Goal: Book appointment/travel/reservation

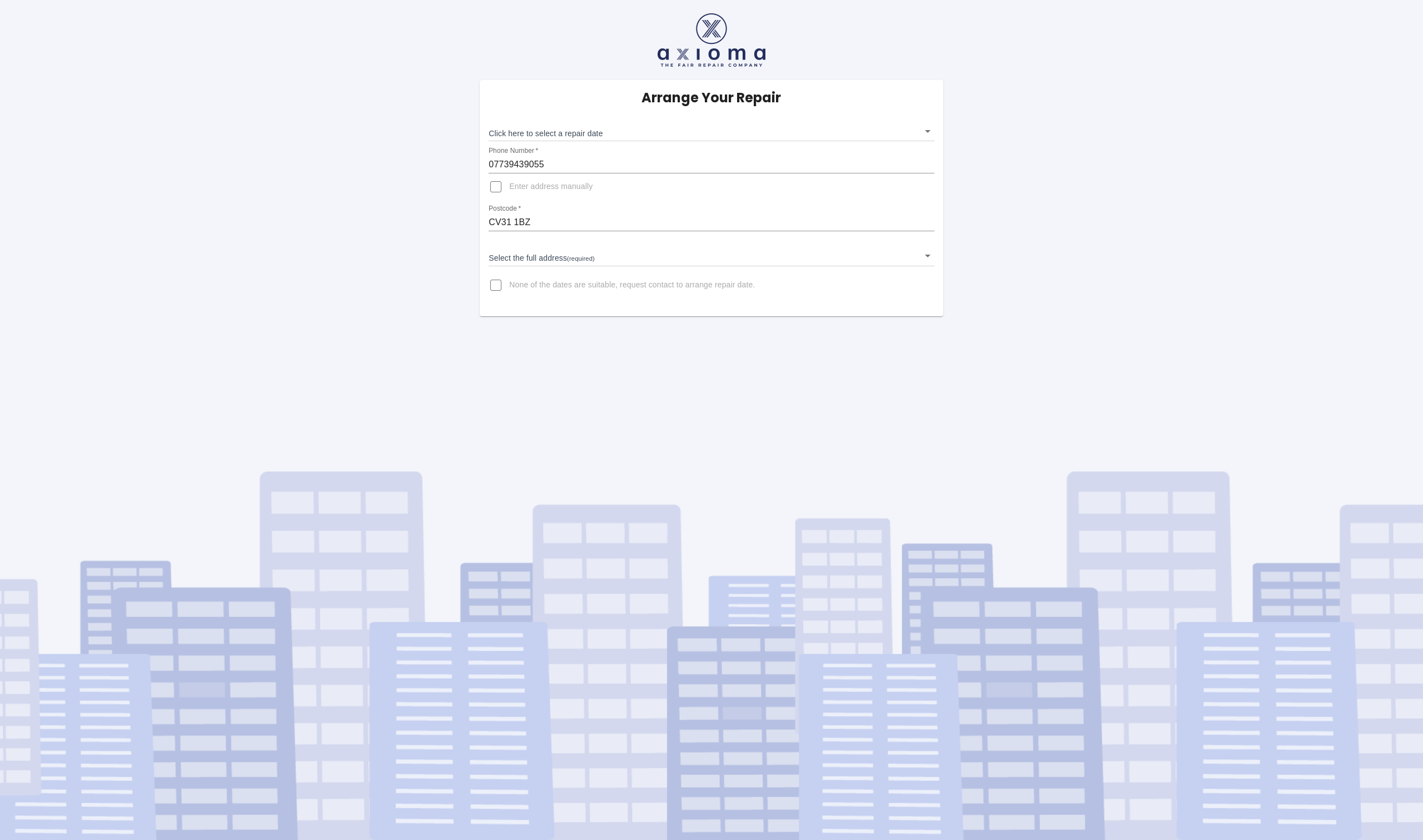
click at [629, 132] on body "Arrange Your Repair Click here to select a repair date ​ Phone Number   * 07739…" at bounding box center [711, 420] width 1423 height 840
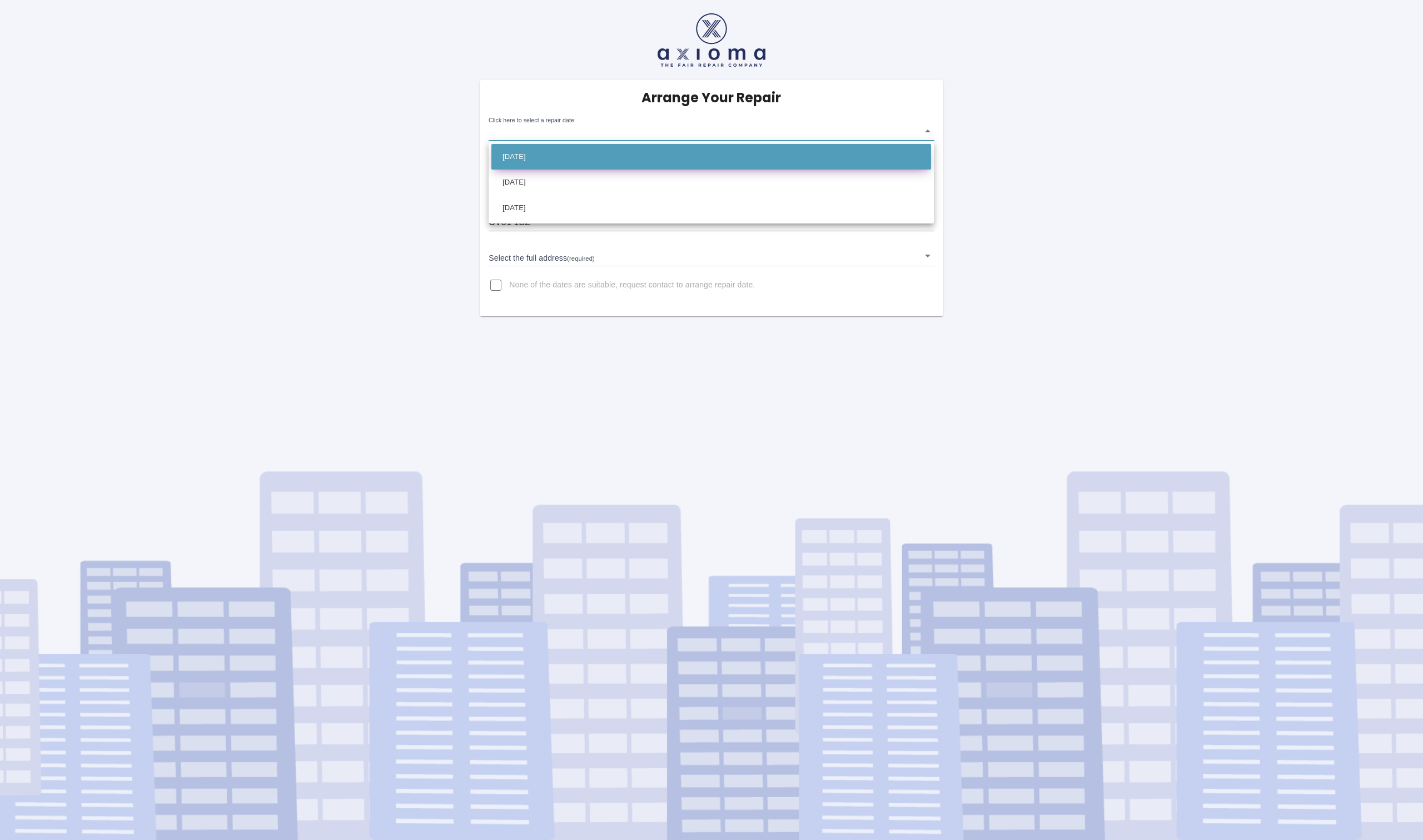
click at [603, 158] on li "[DATE]" at bounding box center [711, 156] width 440 height 25
type input "[DATE]T00:00:00.000Z"
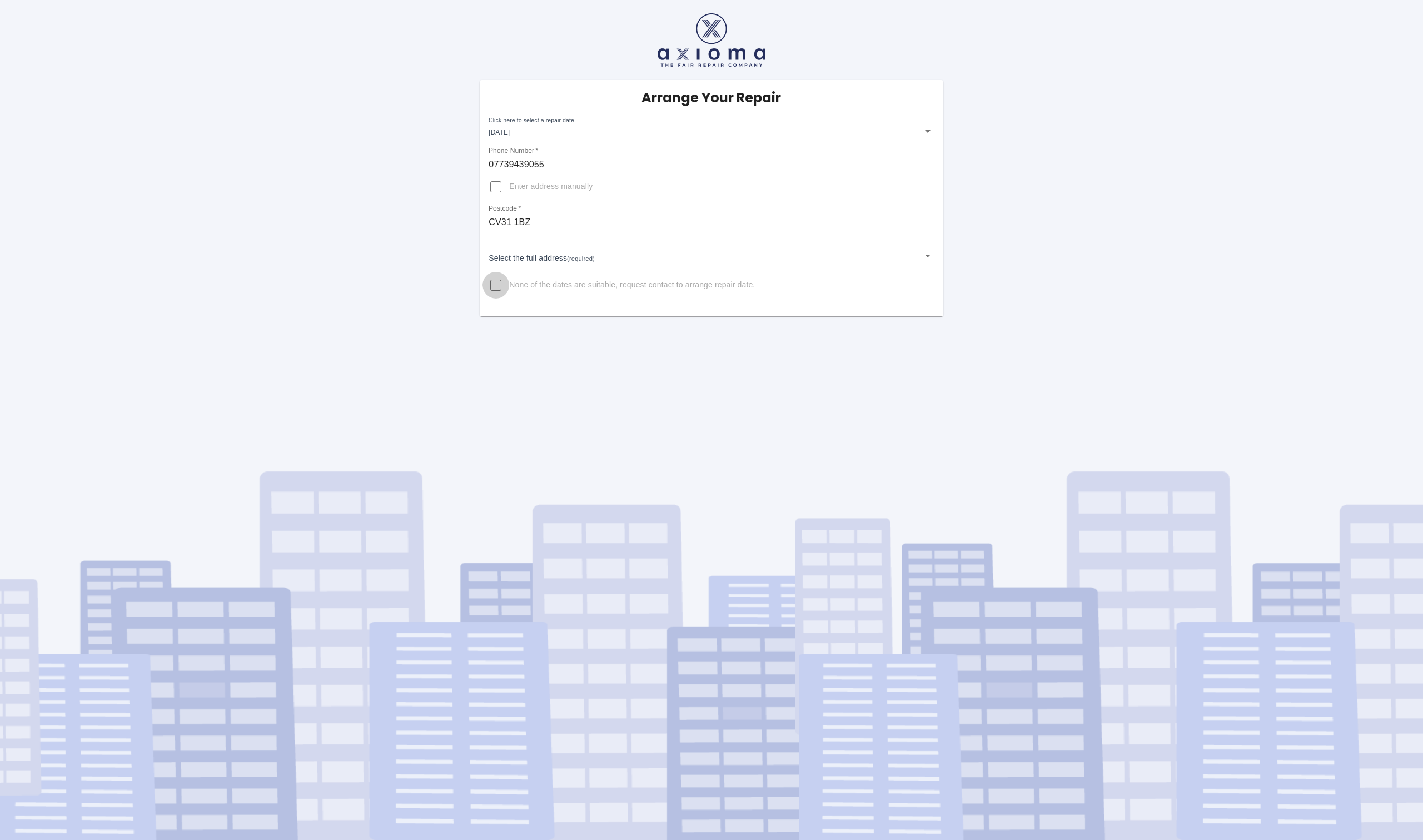
click at [503, 279] on input "None of the dates are suitable, request contact to arrange repair date." at bounding box center [496, 285] width 27 height 27
checkbox input "true"
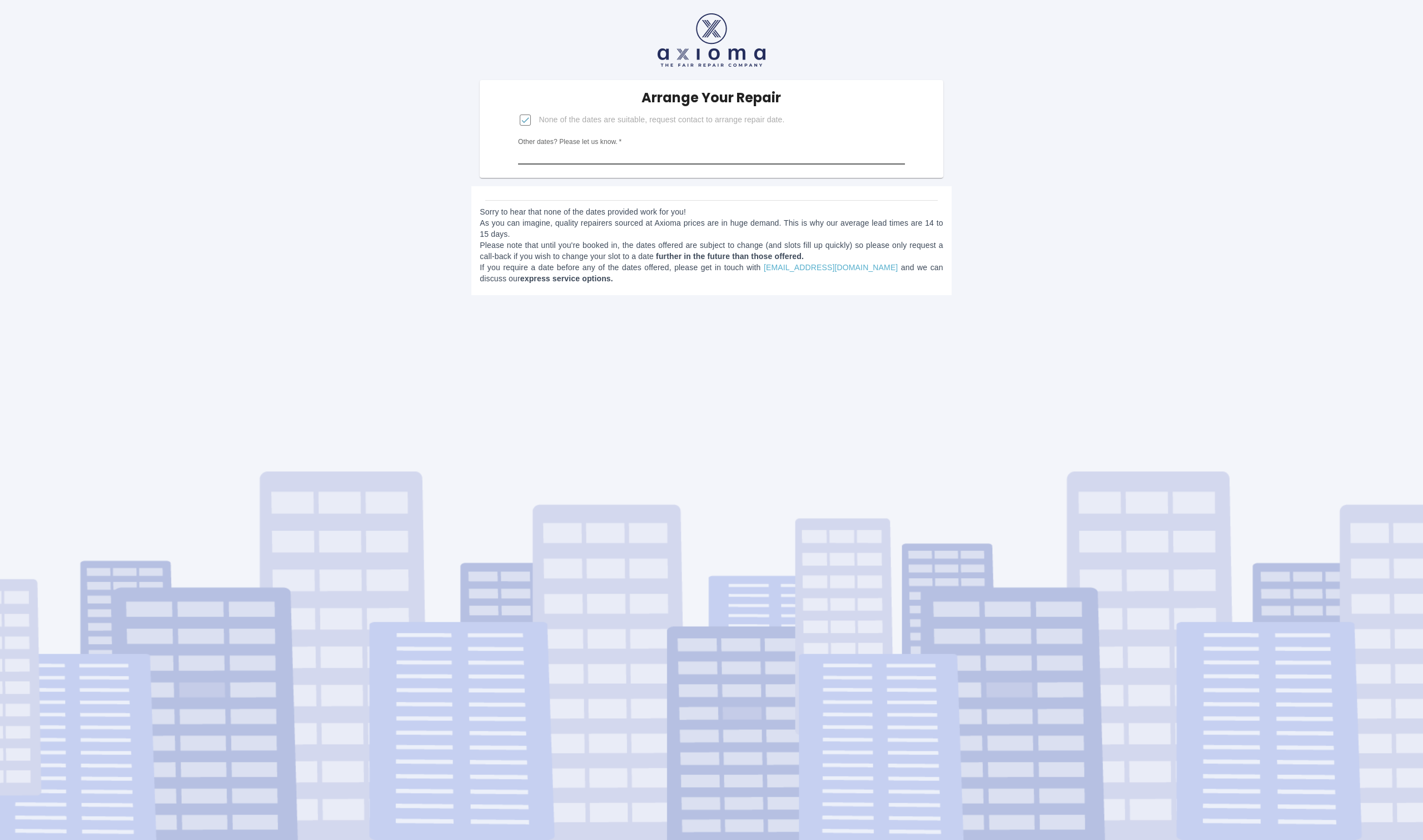
click at [627, 153] on input "Other dates? Please let us know.   *" at bounding box center [711, 156] width 387 height 18
drag, startPoint x: 678, startPoint y: 428, endPoint x: 676, endPoint y: 392, distance: 36.1
click at [678, 428] on div "Arrange Your Repair None of the dates are suitable, request contact to arrange …" at bounding box center [711, 420] width 1423 height 840
click at [643, 161] on input "Other dates? Please let us know.   *" at bounding box center [711, 156] width 387 height 18
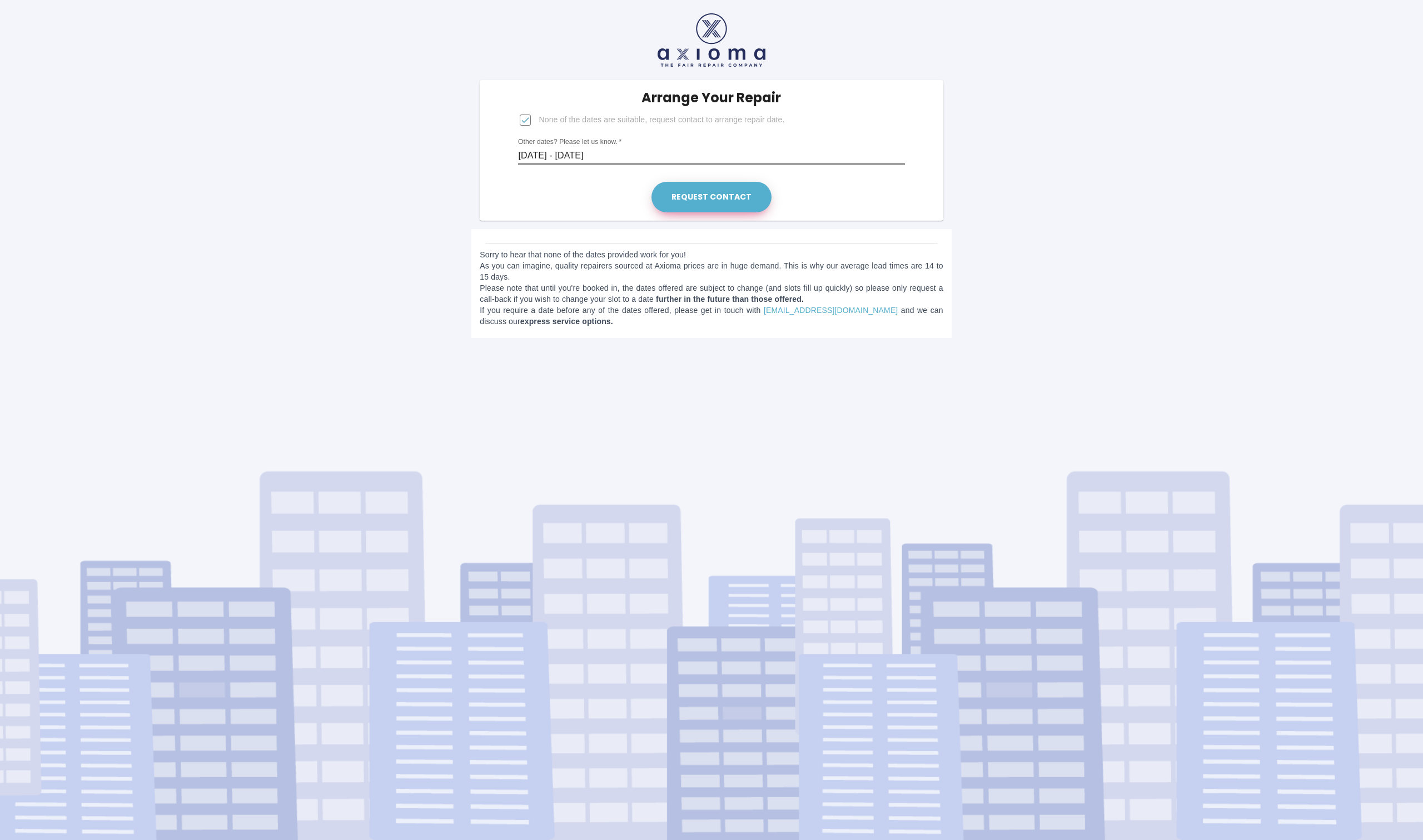
type input "[DATE] - [DATE]"
click at [692, 196] on button "Request contact" at bounding box center [711, 197] width 120 height 31
